Goal: Use online tool/utility

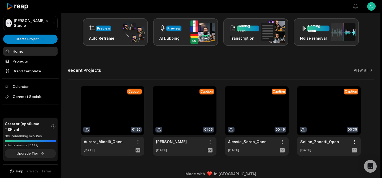
scroll to position [87, 0]
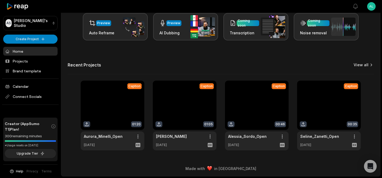
click at [362, 66] on link "View all" at bounding box center [361, 64] width 15 height 5
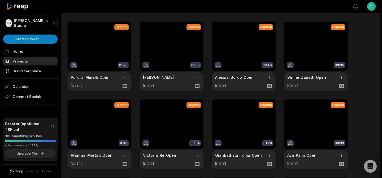
scroll to position [21, 0]
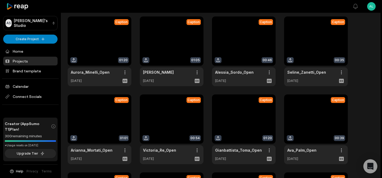
click at [369, 163] on icon "Open Intercom Messenger" at bounding box center [370, 165] width 6 height 7
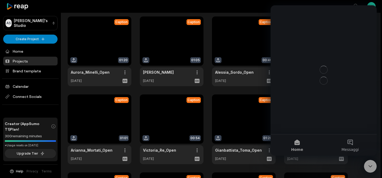
scroll to position [0, 0]
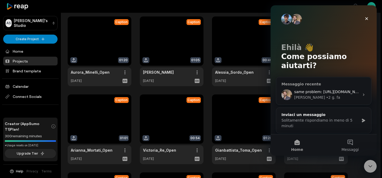
click at [335, 94] on div "[PERSON_NAME] • 2 g. fa" at bounding box center [326, 97] width 65 height 6
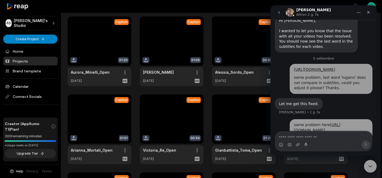
scroll to position [1329, 0]
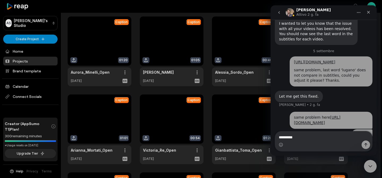
type textarea "**********"
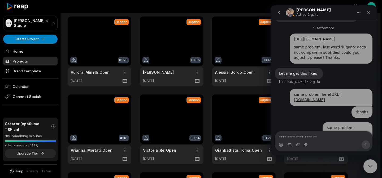
click at [370, 168] on div "Chiudi il messenger Intercom" at bounding box center [369, 165] width 13 height 13
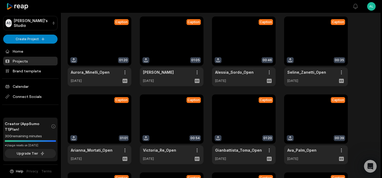
click at [107, 127] on link at bounding box center [100, 129] width 64 height 70
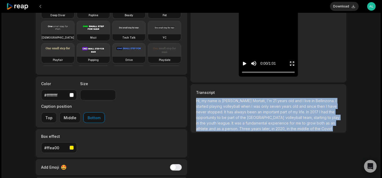
scroll to position [32, 0]
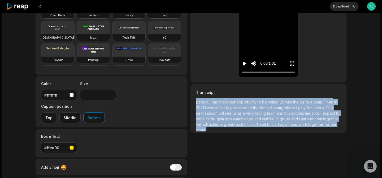
drag, startPoint x: 197, startPoint y: 100, endPoint x: 294, endPoint y: 150, distance: 109.3
click at [294, 150] on div "Low-res preview Open in video editor Hi, Hi, my my name name is is [PERSON_NAME…" at bounding box center [269, 77] width 156 height 255
copy p "Hi, my name is [PERSON_NAME], I'm [DEMOGRAPHIC_DATA] and I live in [GEOGRAPHIC_…"
